Goal: Communication & Community: Answer question/provide support

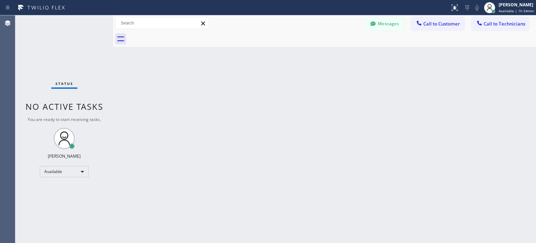
click at [463, 9] on icon at bounding box center [467, 7] width 8 height 8
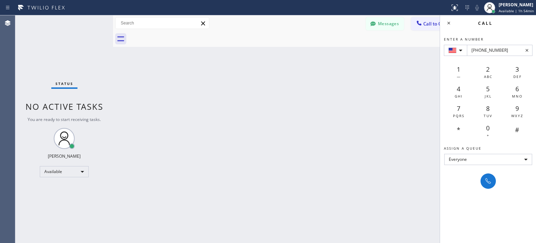
type input "[PHONE_NUMBER]"
click at [488, 180] on icon at bounding box center [488, 181] width 8 height 8
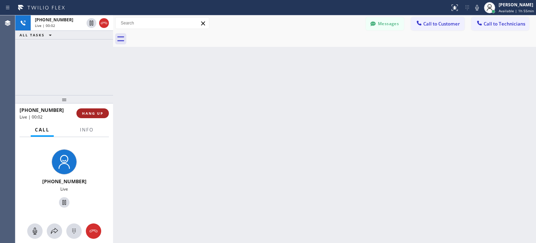
click at [102, 110] on button "HANG UP" at bounding box center [92, 113] width 32 height 10
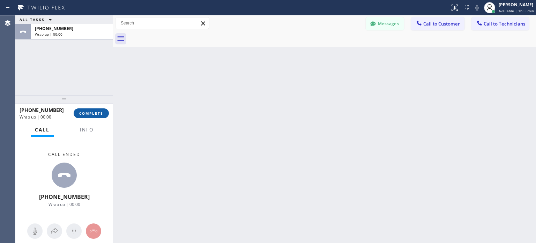
click at [100, 115] on span "COMPLETE" at bounding box center [91, 113] width 24 height 5
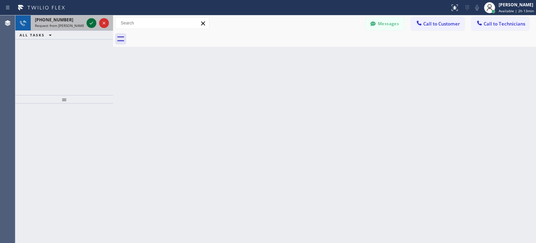
click at [91, 24] on icon at bounding box center [91, 23] width 8 height 8
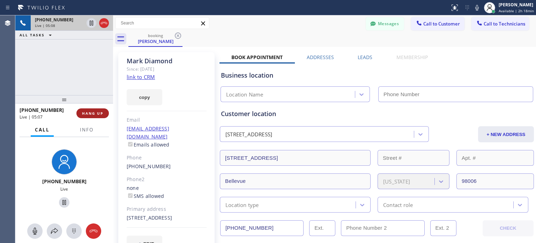
click at [99, 117] on button "HANG UP" at bounding box center [92, 113] width 32 height 10
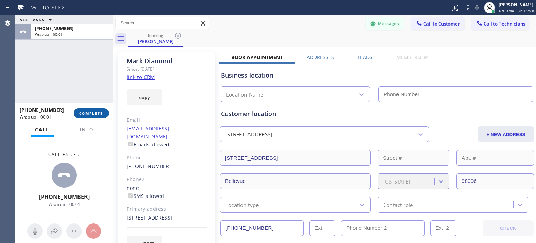
click at [101, 116] on button "COMPLETE" at bounding box center [91, 113] width 35 height 10
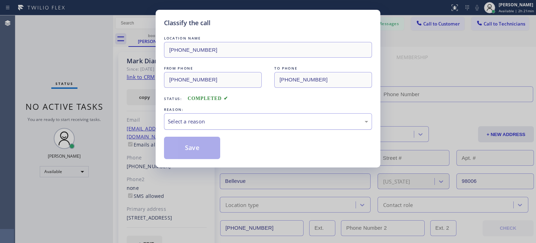
click at [182, 119] on div "Select a reason" at bounding box center [268, 121] width 200 height 8
click at [200, 145] on button "Save" at bounding box center [192, 147] width 56 height 22
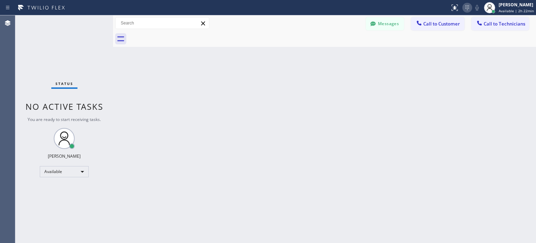
click at [465, 7] on icon at bounding box center [467, 7] width 8 height 8
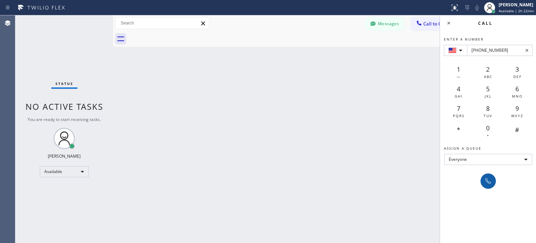
type input "[PHONE_NUMBER]"
click at [491, 180] on icon at bounding box center [488, 181] width 8 height 8
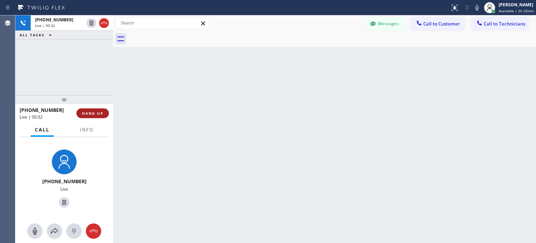
click at [99, 113] on span "HANG UP" at bounding box center [92, 113] width 21 height 5
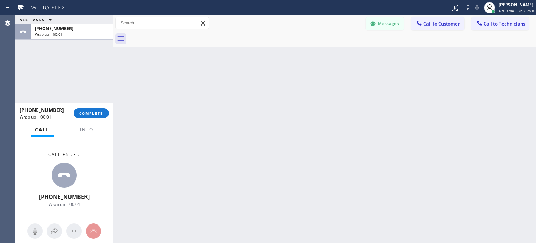
drag, startPoint x: 101, startPoint y: 114, endPoint x: 109, endPoint y: 19, distance: 95.3
click at [102, 114] on span "COMPLETE" at bounding box center [91, 113] width 24 height 5
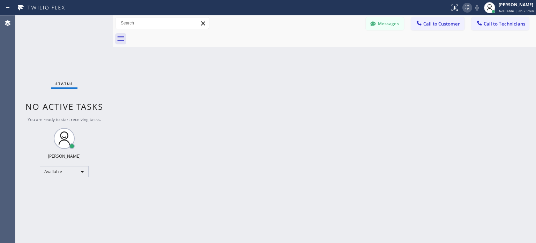
click at [468, 9] on icon at bounding box center [467, 7] width 8 height 8
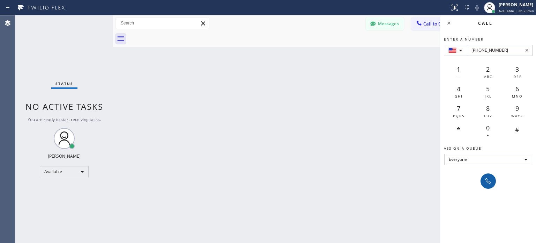
type input "[PHONE_NUMBER]"
click at [487, 188] on button at bounding box center [488, 180] width 15 height 15
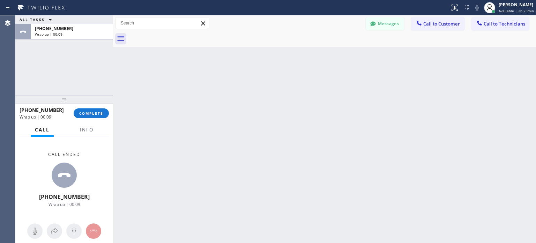
click at [86, 118] on div "[PHONE_NUMBER] Wrap up | 00:09 COMPLETE" at bounding box center [64, 113] width 89 height 18
click at [88, 116] on button "COMPLETE" at bounding box center [91, 113] width 35 height 10
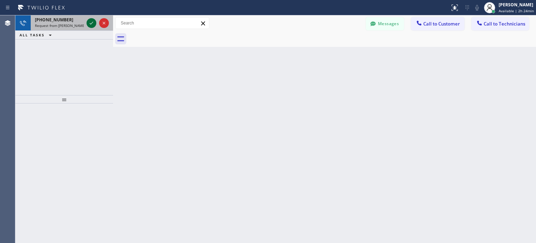
click at [92, 23] on icon at bounding box center [91, 23] width 3 height 3
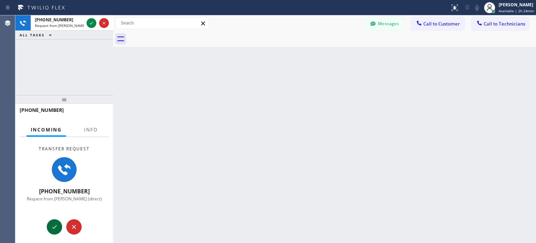
click at [58, 224] on icon at bounding box center [54, 226] width 8 height 8
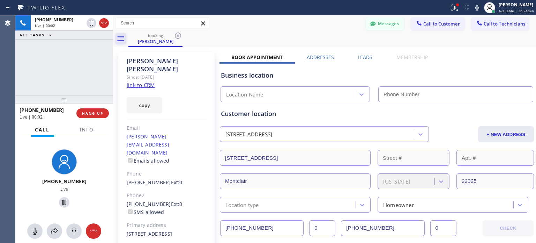
type input "[PHONE_NUMBER]"
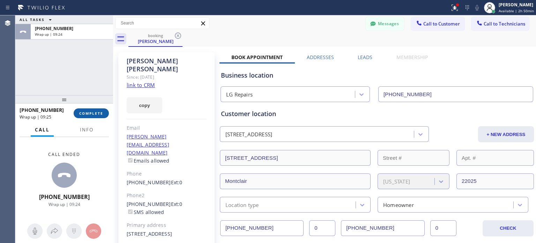
click at [105, 117] on button "COMPLETE" at bounding box center [91, 113] width 35 height 10
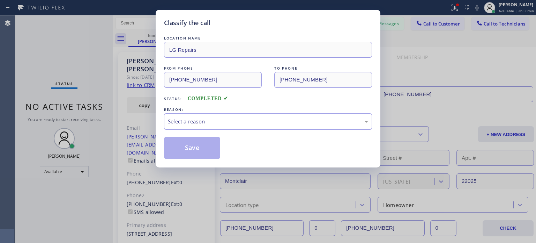
click at [201, 124] on div "Select a reason" at bounding box center [268, 121] width 200 height 8
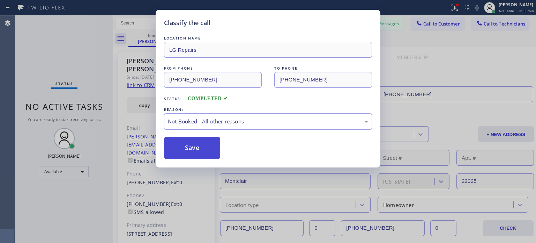
click at [202, 146] on button "Save" at bounding box center [192, 147] width 56 height 22
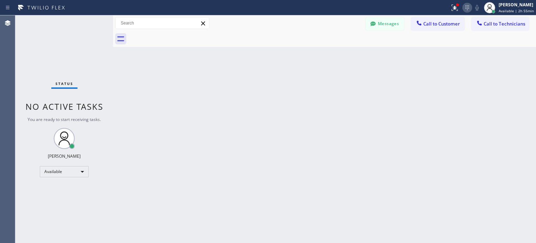
click at [468, 10] on icon at bounding box center [467, 7] width 8 height 8
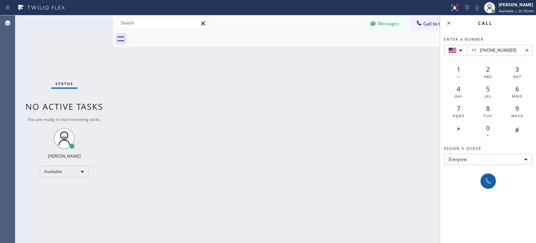
type input "+1 [PHONE_NUMBER]"
click at [489, 176] on button at bounding box center [488, 180] width 15 height 15
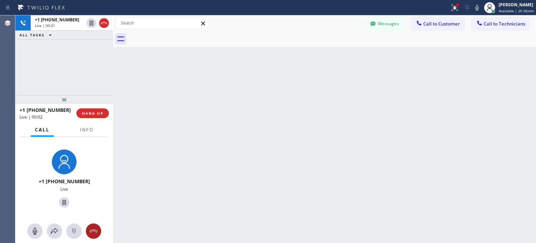
click at [96, 225] on button at bounding box center [93, 230] width 15 height 15
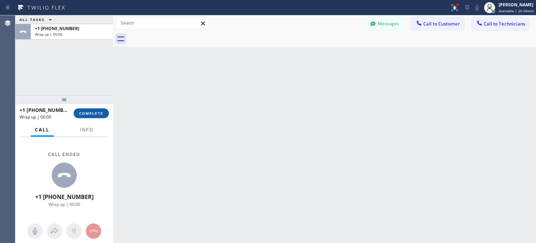
click at [96, 113] on span "COMPLETE" at bounding box center [91, 113] width 24 height 5
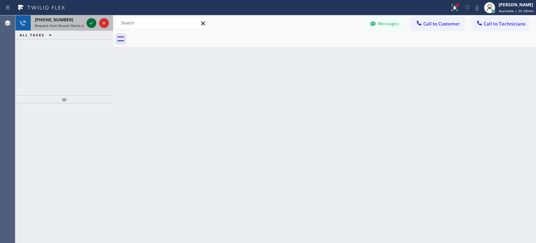
click at [90, 25] on icon at bounding box center [91, 23] width 8 height 8
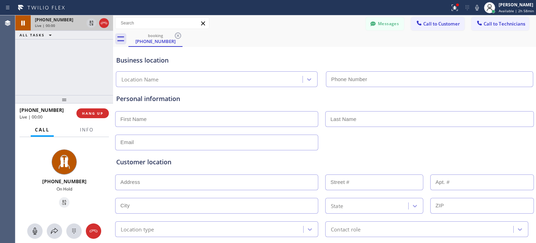
type input "[PHONE_NUMBER]"
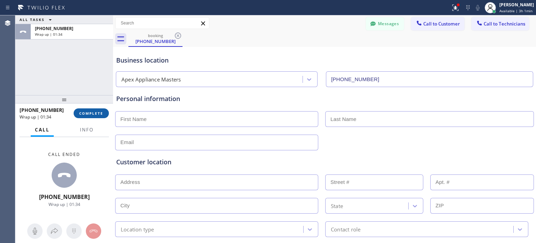
click at [97, 117] on button "COMPLETE" at bounding box center [91, 113] width 35 height 10
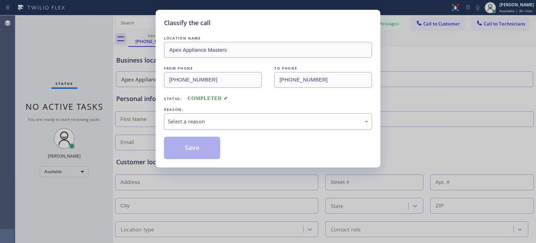
click at [203, 124] on div "Select a reason" at bounding box center [268, 121] width 200 height 8
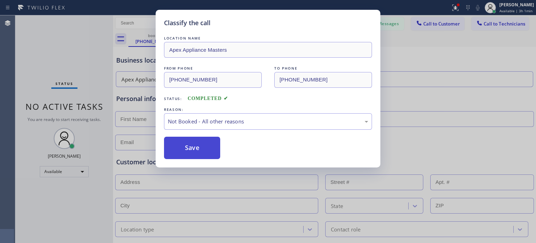
click at [203, 146] on button "Save" at bounding box center [192, 147] width 56 height 22
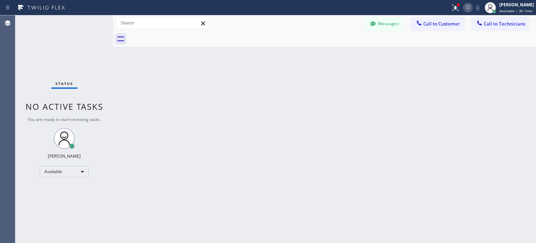
click at [468, 9] on icon at bounding box center [468, 7] width 8 height 8
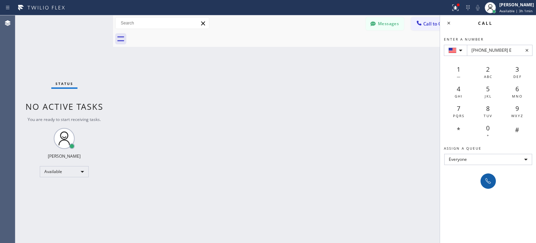
type input "[PHONE_NUMBER] E"
click at [490, 180] on icon at bounding box center [488, 181] width 8 height 8
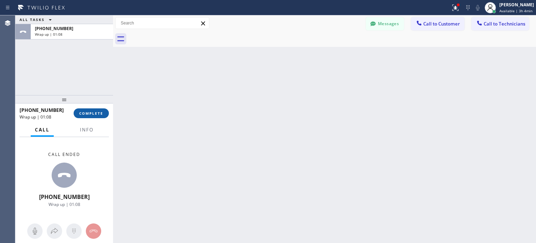
drag, startPoint x: 91, startPoint y: 115, endPoint x: 97, endPoint y: 114, distance: 6.3
click at [91, 115] on span "COMPLETE" at bounding box center [91, 113] width 24 height 5
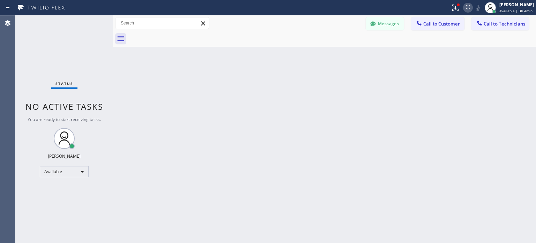
click at [464, 5] on icon at bounding box center [468, 7] width 8 height 8
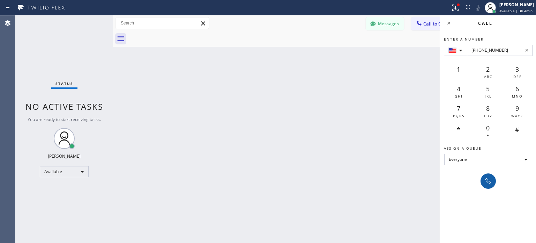
type input "[PHONE_NUMBER]"
drag, startPoint x: 494, startPoint y: 185, endPoint x: 202, endPoint y: 60, distance: 317.4
click at [493, 184] on button at bounding box center [488, 180] width 15 height 15
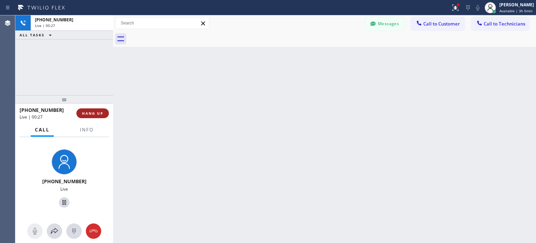
click at [87, 109] on button "HANG UP" at bounding box center [92, 113] width 32 height 10
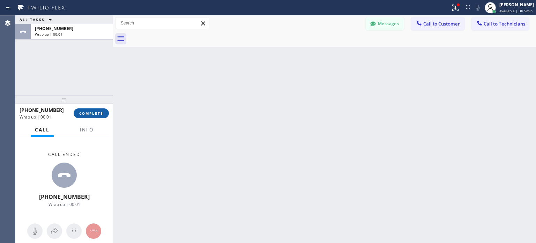
click at [95, 114] on span "COMPLETE" at bounding box center [91, 113] width 24 height 5
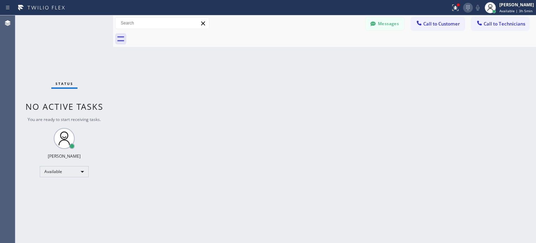
click at [466, 5] on icon at bounding box center [468, 7] width 8 height 8
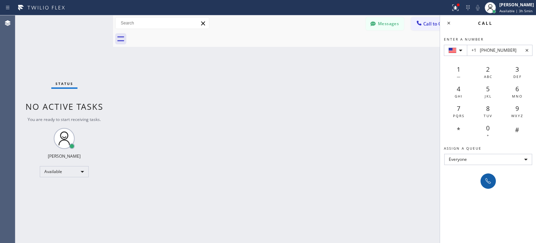
type input "+1 [PHONE_NUMBER]"
click at [486, 180] on icon at bounding box center [488, 181] width 6 height 6
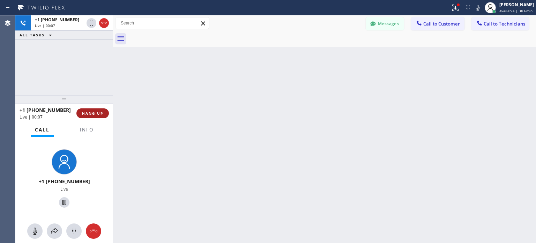
click at [106, 114] on button "HANG UP" at bounding box center [92, 113] width 32 height 10
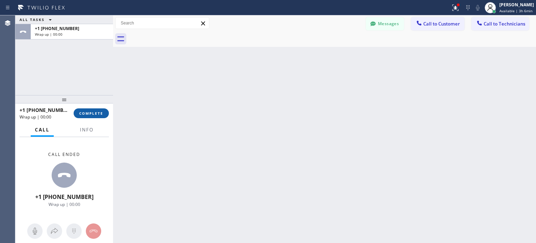
click at [98, 114] on span "COMPLETE" at bounding box center [91, 113] width 24 height 5
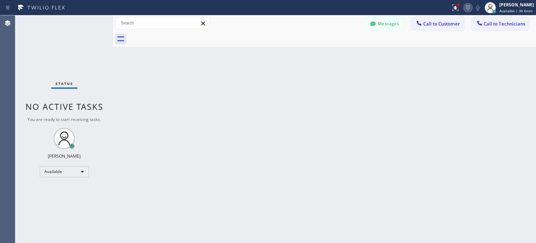
click at [464, 5] on icon at bounding box center [468, 7] width 8 height 8
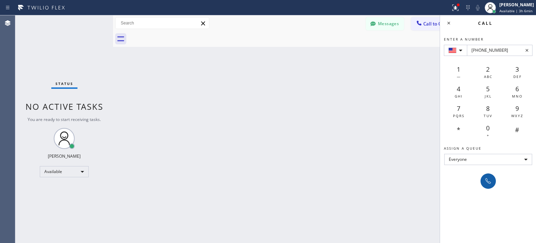
type input "[PHONE_NUMBER]"
click at [491, 182] on icon at bounding box center [488, 181] width 8 height 8
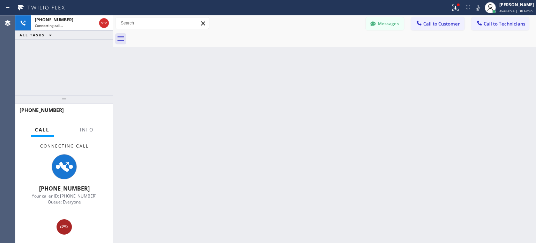
click at [67, 224] on icon at bounding box center [64, 226] width 8 height 8
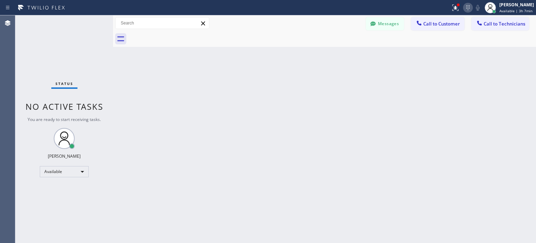
click at [465, 7] on icon at bounding box center [468, 7] width 8 height 8
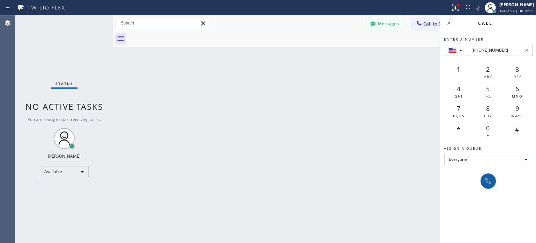
type input "[PHONE_NUMBER]"
drag, startPoint x: 488, startPoint y: 185, endPoint x: 490, endPoint y: 146, distance: 38.4
click at [489, 184] on button at bounding box center [488, 180] width 15 height 15
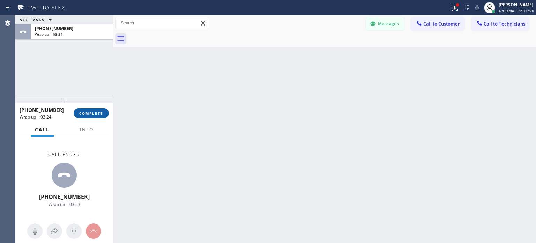
click at [101, 114] on span "COMPLETE" at bounding box center [91, 113] width 24 height 5
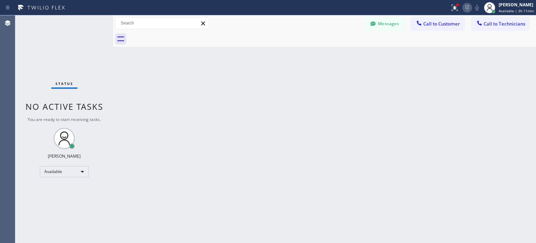
click at [466, 7] on icon at bounding box center [467, 7] width 8 height 8
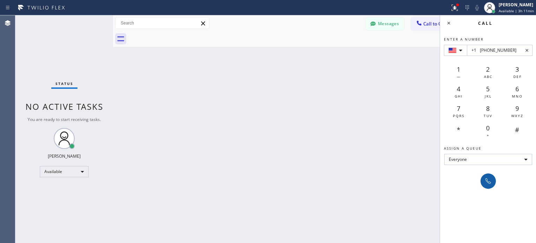
type input "+1 [PHONE_NUMBER]"
drag, startPoint x: 487, startPoint y: 176, endPoint x: 493, endPoint y: 161, distance: 16.5
click at [488, 177] on icon at bounding box center [488, 181] width 8 height 8
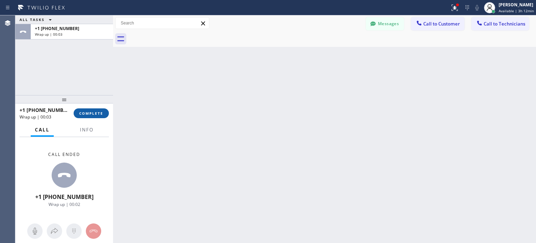
click at [104, 113] on button "COMPLETE" at bounding box center [91, 113] width 35 height 10
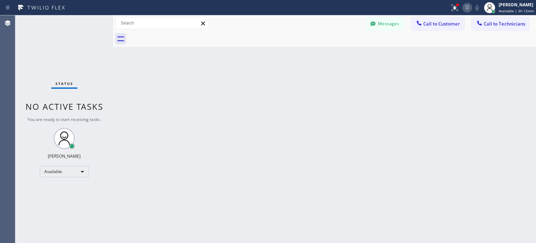
click at [468, 11] on icon at bounding box center [467, 7] width 8 height 8
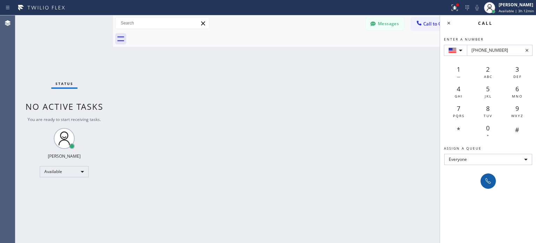
type input "[PHONE_NUMBER]"
click at [491, 178] on icon at bounding box center [488, 181] width 8 height 8
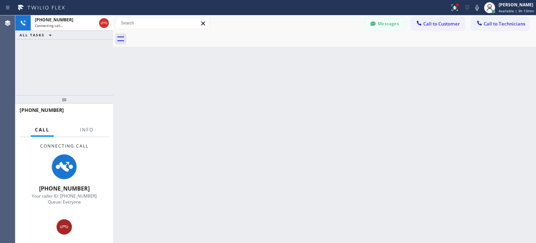
click at [67, 222] on button at bounding box center [64, 226] width 15 height 15
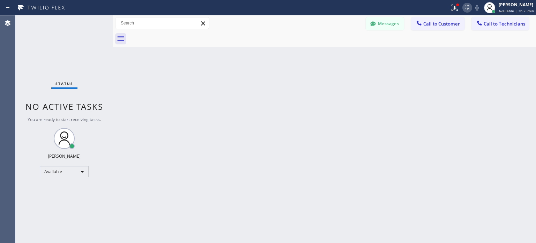
click at [467, 8] on icon at bounding box center [467, 7] width 8 height 8
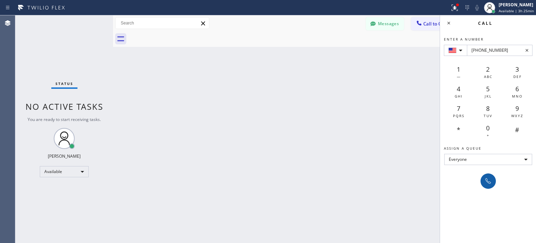
type input "[PHONE_NUMBER]"
click at [489, 183] on icon at bounding box center [488, 181] width 6 height 6
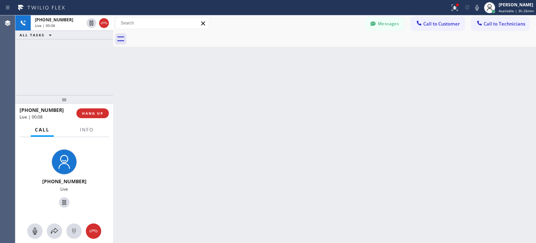
click at [91, 118] on div "[PHONE_NUMBER] Live | 00:08 HANG UP" at bounding box center [64, 113] width 89 height 18
click at [91, 117] on button "HANG UP" at bounding box center [92, 113] width 32 height 10
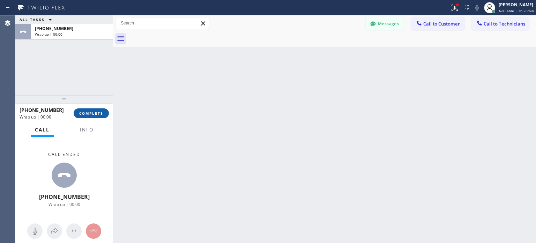
click at [99, 113] on span "COMPLETE" at bounding box center [91, 113] width 24 height 5
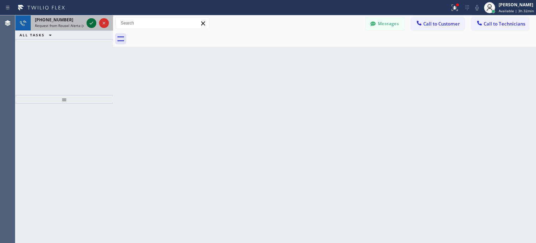
click at [94, 22] on icon at bounding box center [91, 23] width 8 height 8
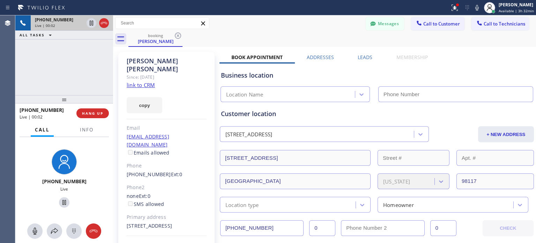
type input "[PHONE_NUMBER]"
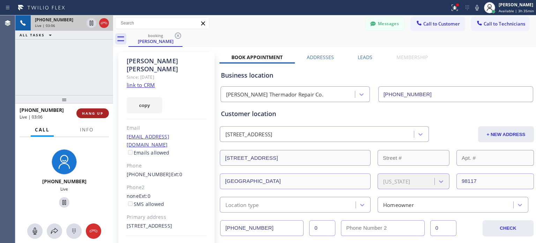
click at [95, 109] on button "HANG UP" at bounding box center [92, 113] width 32 height 10
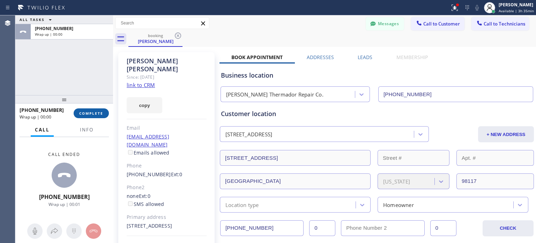
click at [97, 114] on span "COMPLETE" at bounding box center [91, 113] width 24 height 5
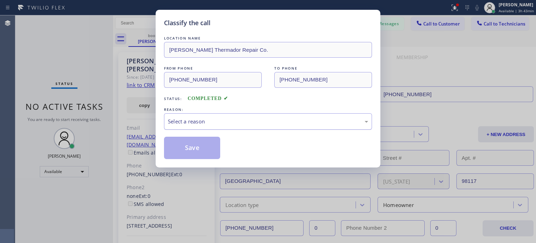
click at [209, 128] on div "Select a reason" at bounding box center [268, 121] width 208 height 16
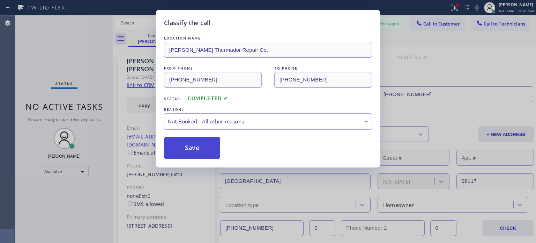
click at [199, 144] on button "Save" at bounding box center [192, 147] width 56 height 22
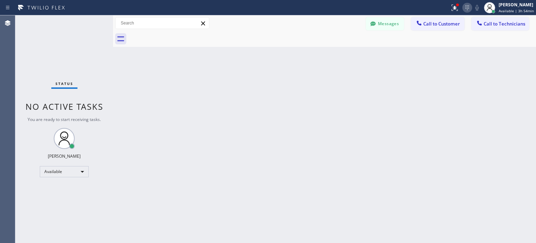
click at [469, 8] on icon at bounding box center [467, 7] width 8 height 8
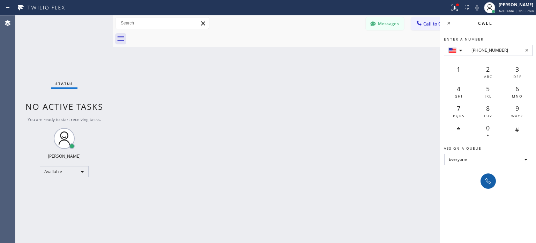
type input "[PHONE_NUMBER]"
click at [486, 179] on icon at bounding box center [488, 181] width 8 height 8
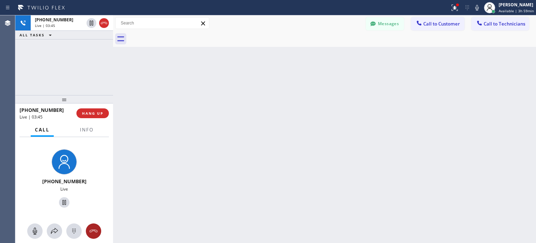
click at [97, 227] on icon at bounding box center [93, 231] width 8 height 8
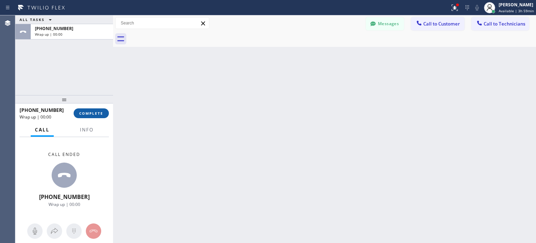
click at [96, 111] on span "COMPLETE" at bounding box center [91, 113] width 24 height 5
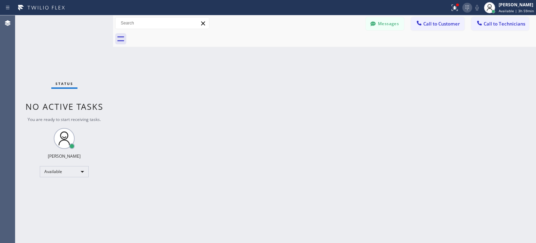
click at [469, 8] on icon at bounding box center [467, 7] width 8 height 8
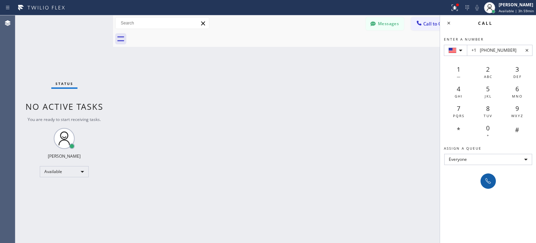
type input "+1 [PHONE_NUMBER]"
click at [484, 179] on icon at bounding box center [488, 181] width 8 height 8
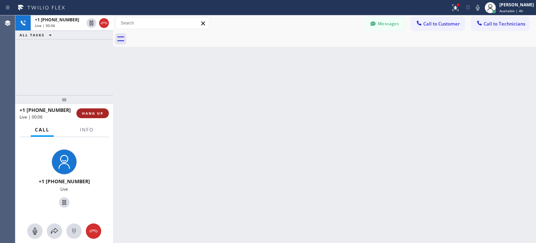
click at [102, 118] on button "HANG UP" at bounding box center [92, 113] width 32 height 10
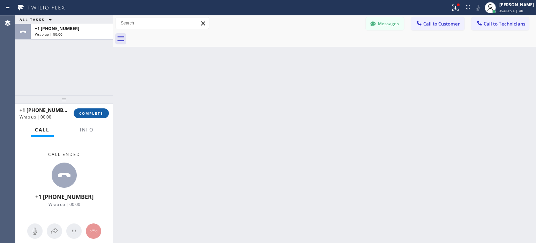
click at [91, 114] on span "COMPLETE" at bounding box center [91, 113] width 24 height 5
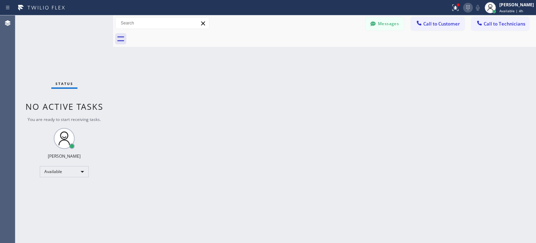
click at [468, 6] on icon at bounding box center [468, 7] width 8 height 8
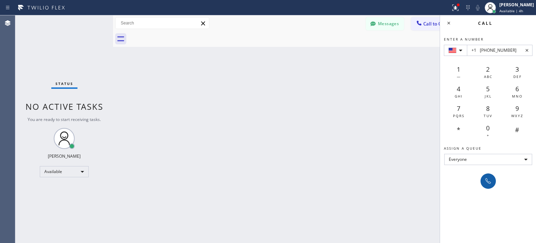
type input "+1 [PHONE_NUMBER]"
click at [492, 185] on button at bounding box center [488, 180] width 15 height 15
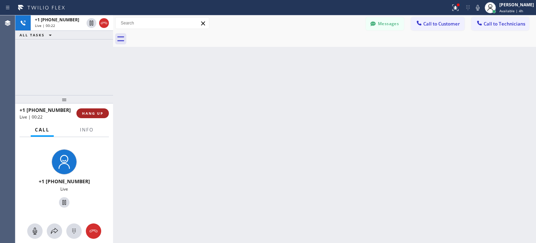
click at [99, 114] on span "HANG UP" at bounding box center [92, 113] width 21 height 5
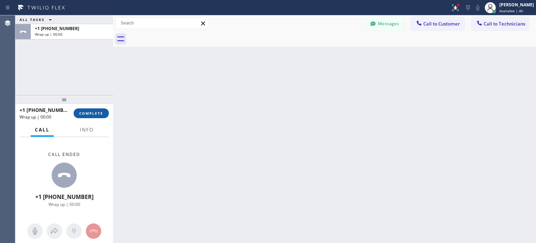
click at [98, 114] on span "COMPLETE" at bounding box center [91, 113] width 24 height 5
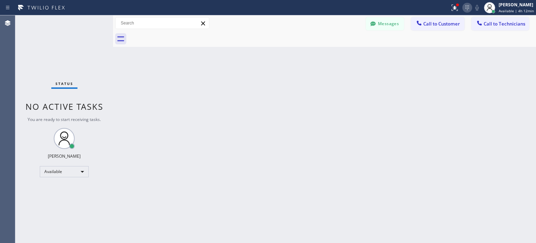
click at [468, 10] on icon at bounding box center [467, 7] width 8 height 8
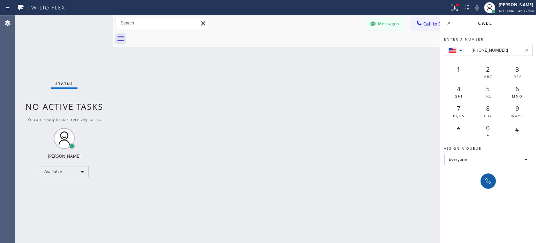
type input "[PHONE_NUMBER]"
click at [487, 177] on icon at bounding box center [488, 181] width 8 height 8
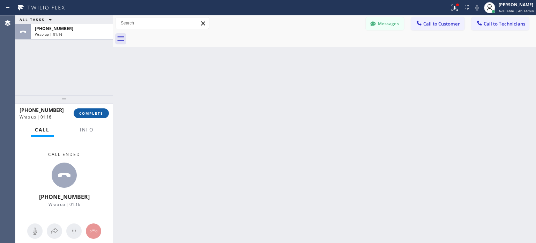
click at [109, 113] on div "[PHONE_NUMBER] Wrap up | 01:16 COMPLETE" at bounding box center [64, 113] width 98 height 20
click at [106, 113] on button "COMPLETE" at bounding box center [91, 113] width 35 height 10
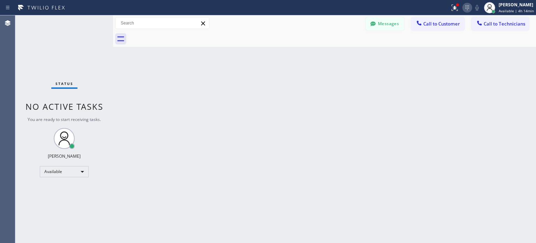
click at [469, 9] on icon at bounding box center [467, 7] width 8 height 8
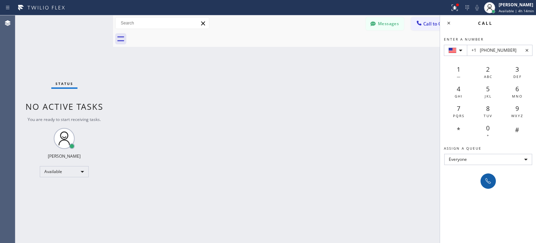
type input "+1 [PHONE_NUMBER]"
click at [492, 181] on div at bounding box center [488, 181] width 10 height 8
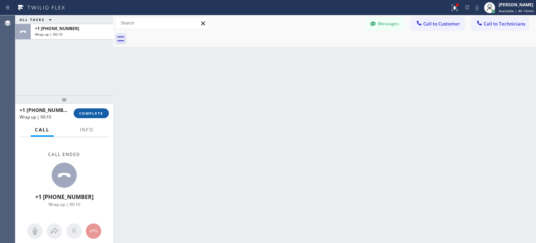
click at [104, 113] on button "COMPLETE" at bounding box center [91, 113] width 35 height 10
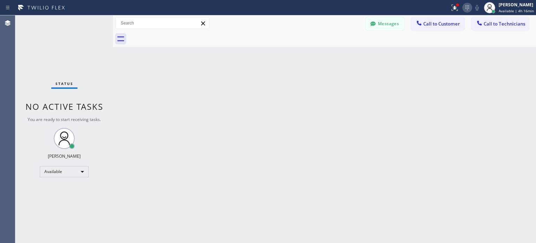
click at [468, 7] on icon at bounding box center [467, 7] width 8 height 8
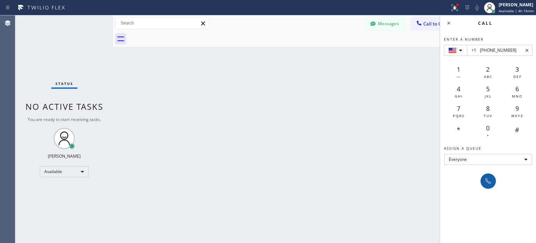
type input "+1 [PHONE_NUMBER]"
click at [486, 181] on icon at bounding box center [488, 181] width 8 height 8
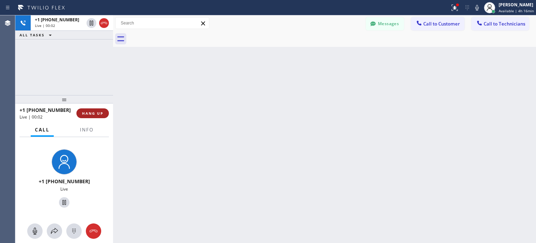
click at [98, 112] on span "HANG UP" at bounding box center [92, 113] width 21 height 5
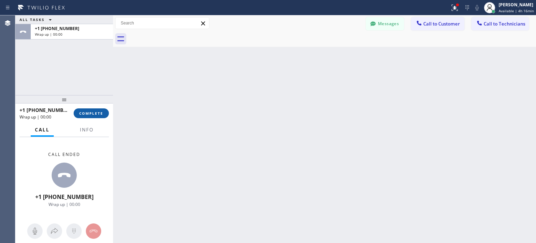
click at [98, 112] on span "COMPLETE" at bounding box center [91, 113] width 24 height 5
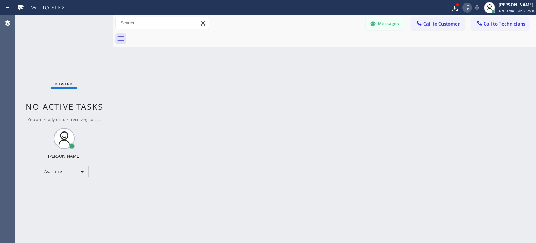
click at [465, 8] on icon at bounding box center [467, 7] width 8 height 8
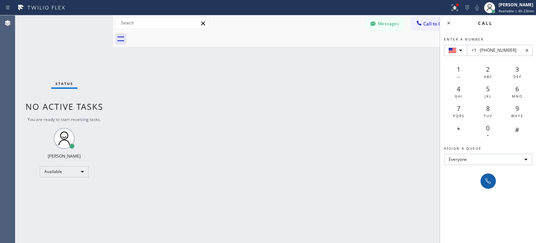
type input "+1 [PHONE_NUMBER]"
click at [486, 179] on icon at bounding box center [488, 181] width 8 height 8
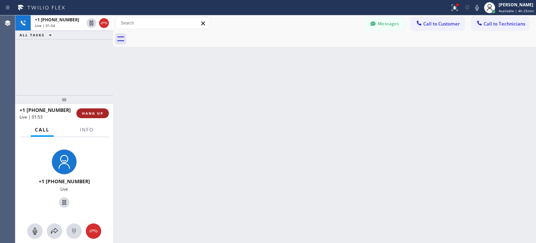
click at [87, 113] on span "HANG UP" at bounding box center [92, 113] width 21 height 5
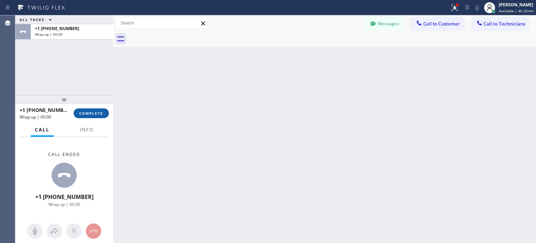
click at [92, 112] on span "COMPLETE" at bounding box center [91, 113] width 24 height 5
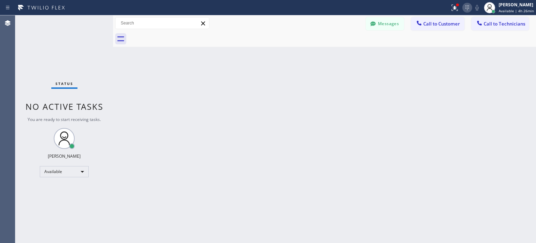
click at [466, 6] on icon at bounding box center [467, 7] width 8 height 8
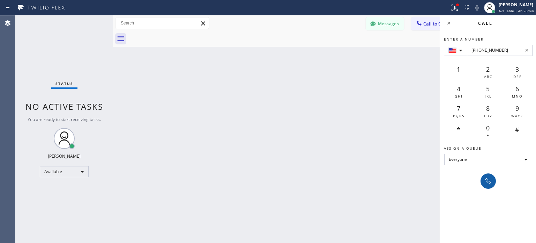
type input "[PHONE_NUMBER]"
drag, startPoint x: 488, startPoint y: 178, endPoint x: 481, endPoint y: 150, distance: 29.0
click at [489, 178] on icon at bounding box center [488, 181] width 8 height 8
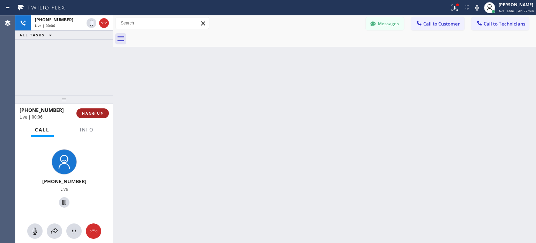
click at [101, 111] on span "HANG UP" at bounding box center [92, 113] width 21 height 5
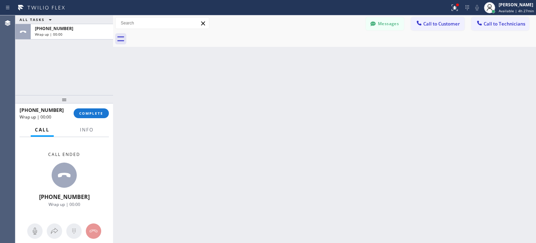
drag, startPoint x: 96, startPoint y: 113, endPoint x: 115, endPoint y: 14, distance: 101.2
click at [96, 113] on span "COMPLETE" at bounding box center [91, 113] width 24 height 5
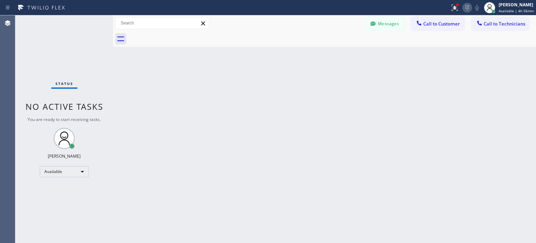
click at [469, 6] on icon at bounding box center [467, 7] width 8 height 8
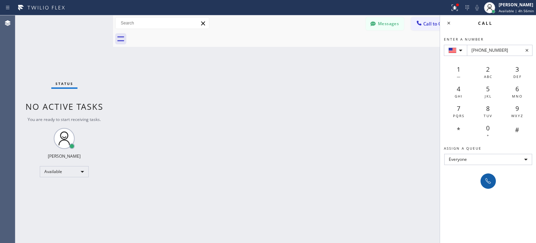
type input "[PHONE_NUMBER]"
click at [489, 179] on icon at bounding box center [488, 181] width 8 height 8
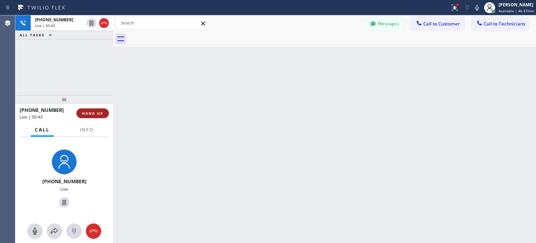
click at [97, 110] on button "HANG UP" at bounding box center [92, 113] width 32 height 10
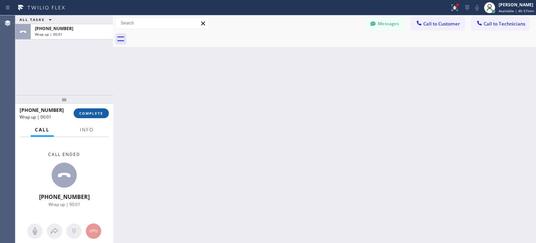
click at [99, 112] on span "COMPLETE" at bounding box center [91, 113] width 24 height 5
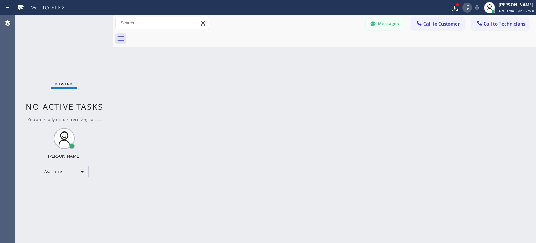
click at [470, 8] on icon at bounding box center [467, 7] width 8 height 8
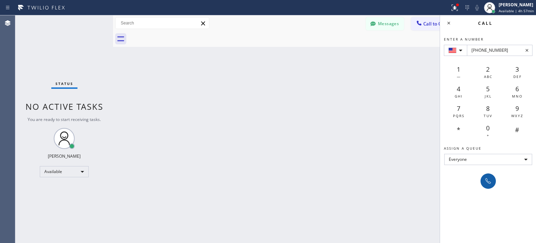
type input "[PHONE_NUMBER]"
click at [489, 174] on button at bounding box center [488, 180] width 15 height 15
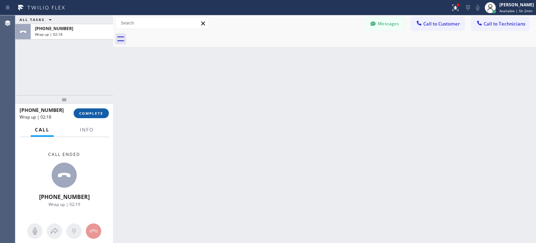
click at [103, 113] on span "COMPLETE" at bounding box center [91, 113] width 24 height 5
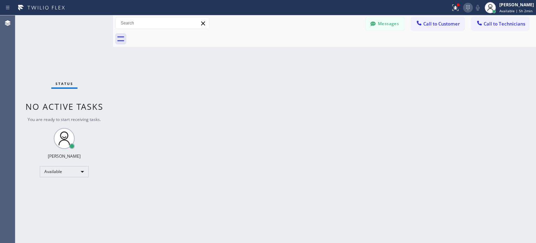
click at [467, 8] on icon at bounding box center [468, 7] width 8 height 8
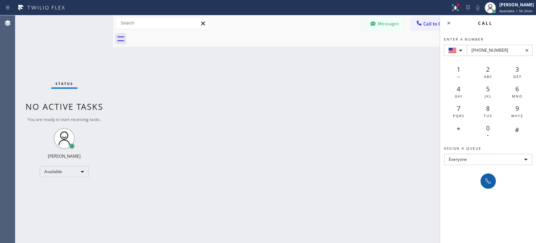
type input "[PHONE_NUMBER]"
click at [490, 181] on icon at bounding box center [488, 181] width 8 height 8
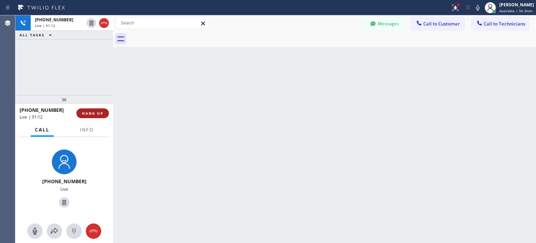
drag, startPoint x: 92, startPoint y: 115, endPoint x: 104, endPoint y: 118, distance: 12.2
click at [93, 115] on span "HANG UP" at bounding box center [92, 113] width 21 height 5
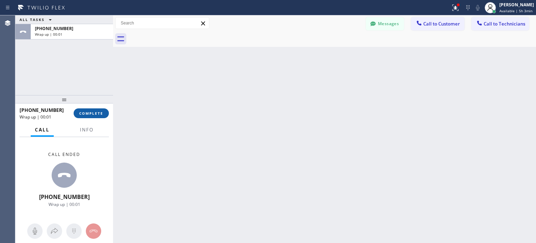
click at [94, 111] on span "COMPLETE" at bounding box center [91, 113] width 24 height 5
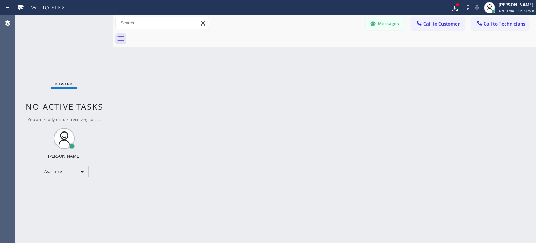
drag, startPoint x: 461, startPoint y: 4, endPoint x: 472, endPoint y: 9, distance: 11.9
click at [462, 5] on div at bounding box center [467, 7] width 10 height 8
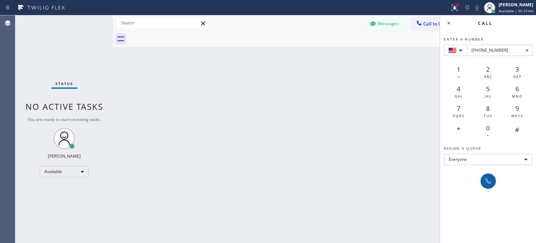
type input "[PHONE_NUMBER]"
click at [491, 185] on button at bounding box center [488, 180] width 15 height 15
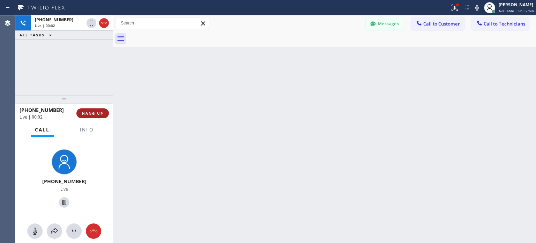
click at [98, 109] on button "HANG UP" at bounding box center [92, 113] width 32 height 10
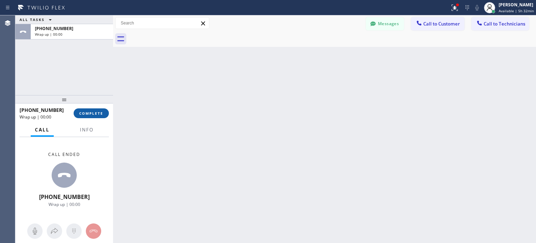
click at [96, 112] on span "COMPLETE" at bounding box center [91, 113] width 24 height 5
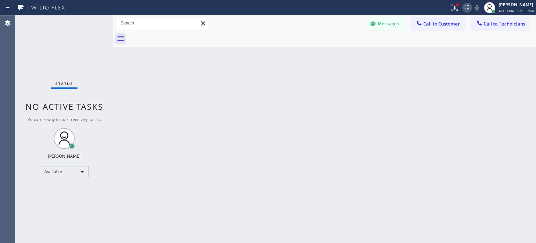
click at [465, 7] on icon at bounding box center [467, 7] width 8 height 8
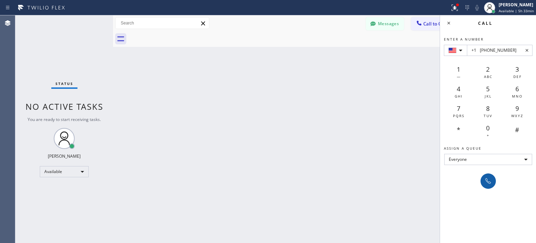
type input "+1 [PHONE_NUMBER]"
click at [490, 183] on icon at bounding box center [488, 181] width 8 height 8
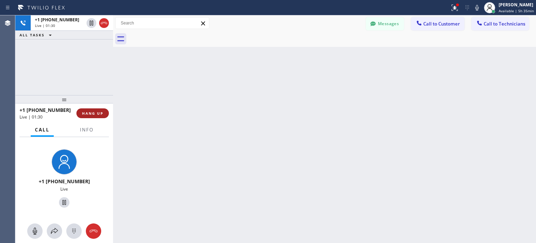
click at [101, 110] on button "HANG UP" at bounding box center [92, 113] width 32 height 10
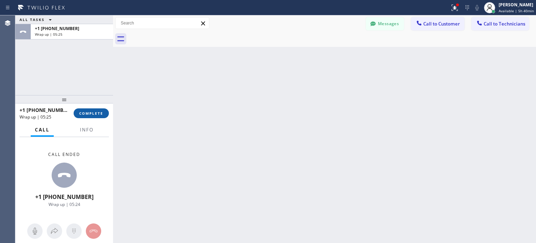
click at [103, 114] on span "COMPLETE" at bounding box center [91, 113] width 24 height 5
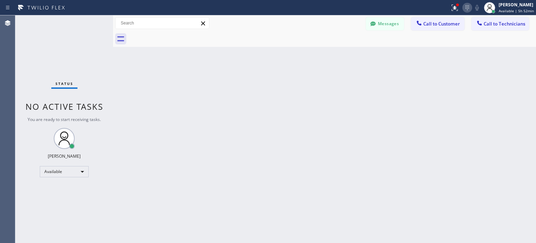
click at [465, 9] on icon at bounding box center [467, 7] width 8 height 8
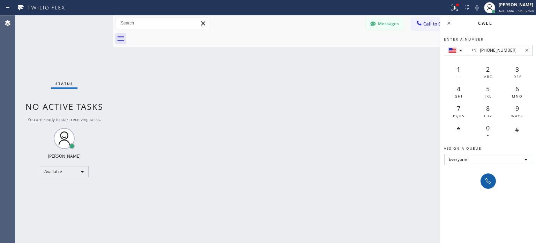
type input "+1 [PHONE_NUMBER]"
click at [487, 180] on icon at bounding box center [488, 181] width 6 height 6
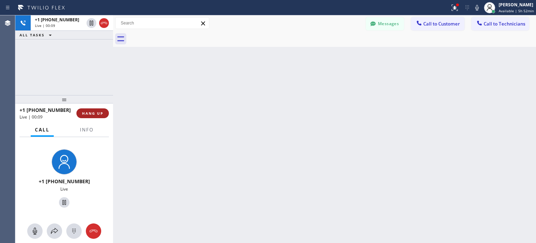
click at [98, 114] on span "HANG UP" at bounding box center [92, 113] width 21 height 5
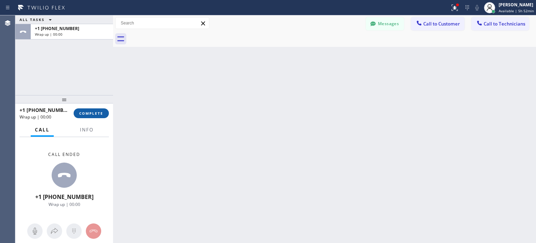
click at [100, 115] on span "COMPLETE" at bounding box center [91, 113] width 24 height 5
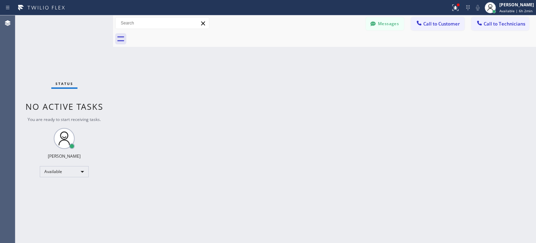
click at [466, 13] on div "Status report Issues detected These issues could affect your workflow. Please c…" at bounding box center [492, 7] width 88 height 15
drag, startPoint x: 467, startPoint y: 14, endPoint x: 465, endPoint y: 9, distance: 4.5
click at [467, 13] on div "Status report Issues detected These issues could affect your workflow. Please c…" at bounding box center [492, 7] width 88 height 15
click at [465, 9] on icon at bounding box center [468, 7] width 8 height 8
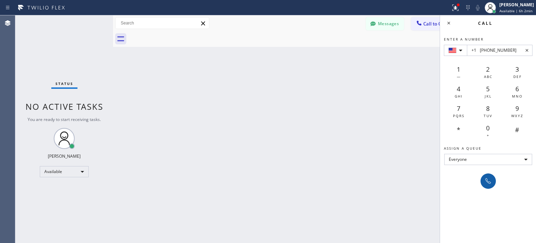
type input "+1 [PHONE_NUMBER]"
click at [490, 181] on icon at bounding box center [488, 181] width 8 height 8
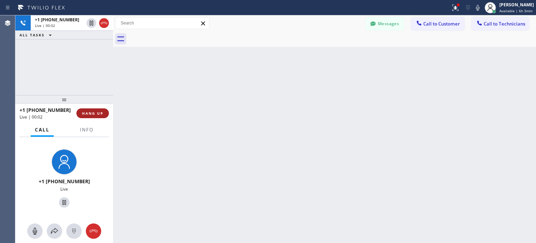
click at [89, 112] on span "HANG UP" at bounding box center [92, 113] width 21 height 5
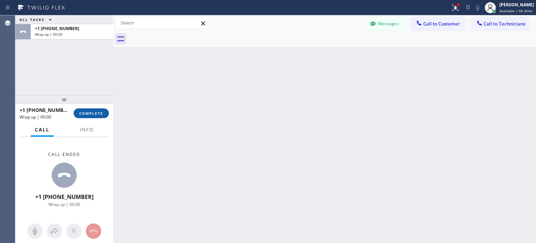
click at [95, 113] on span "COMPLETE" at bounding box center [91, 113] width 24 height 5
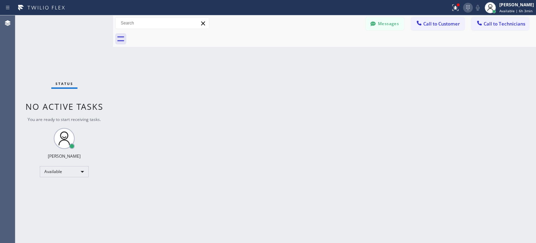
click at [468, 6] on icon at bounding box center [468, 7] width 8 height 8
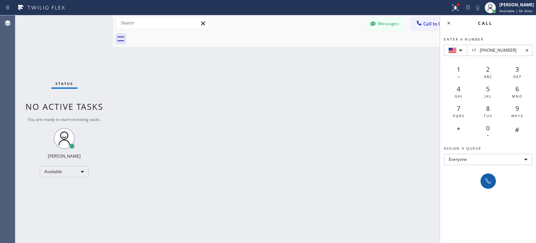
type input "+1 [PHONE_NUMBER]"
click at [492, 181] on icon at bounding box center [488, 181] width 8 height 8
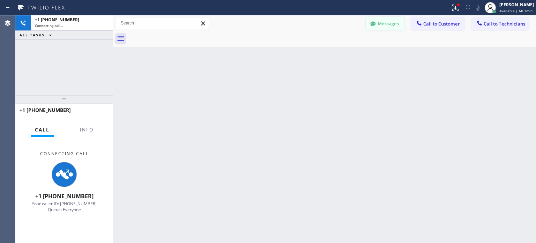
click at [378, 25] on button "Messages" at bounding box center [385, 23] width 38 height 13
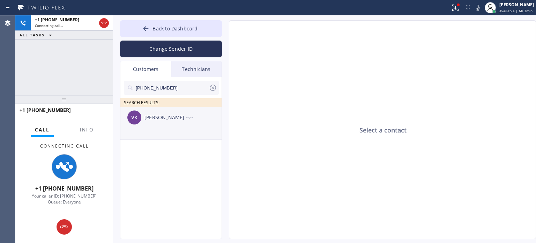
click at [184, 125] on div "VK [PERSON_NAME] --:--" at bounding box center [171, 117] width 102 height 21
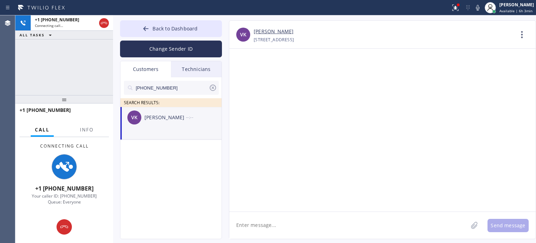
click at [331, 221] on textarea at bounding box center [348, 224] width 239 height 27
type textarea "Hello,"
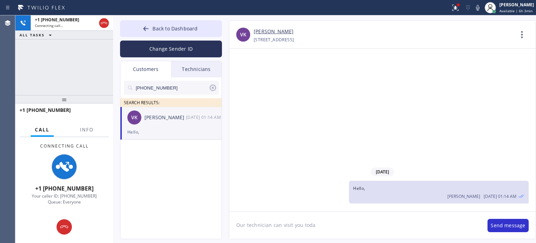
type textarea "Our technician can visit you [DATE]"
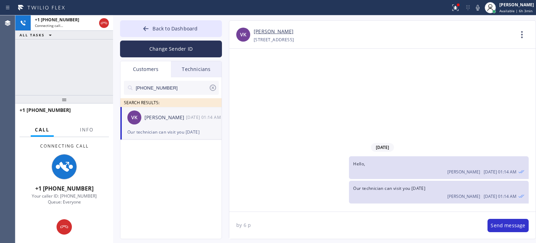
type textarea "by 6 pm"
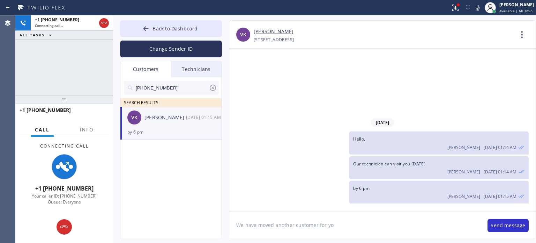
type textarea "We have moved another customer for you"
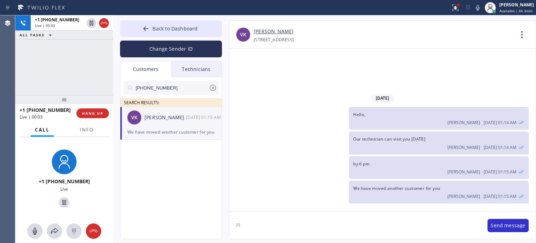
type textarea "P"
